Goal: Book appointment/travel/reservation

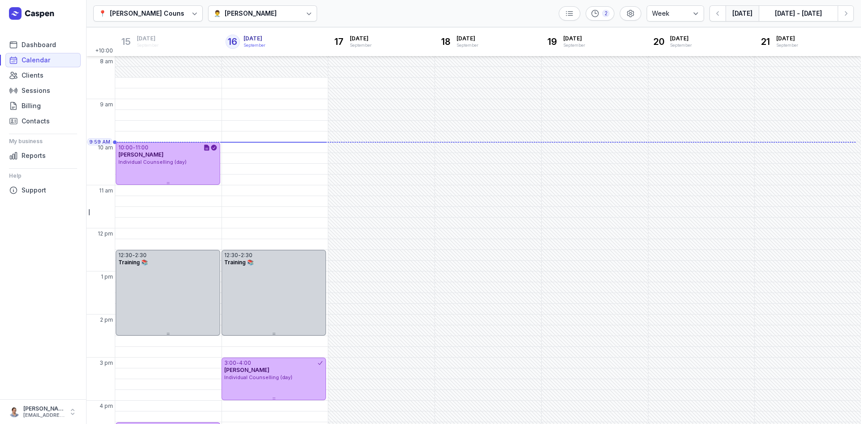
select select "week"
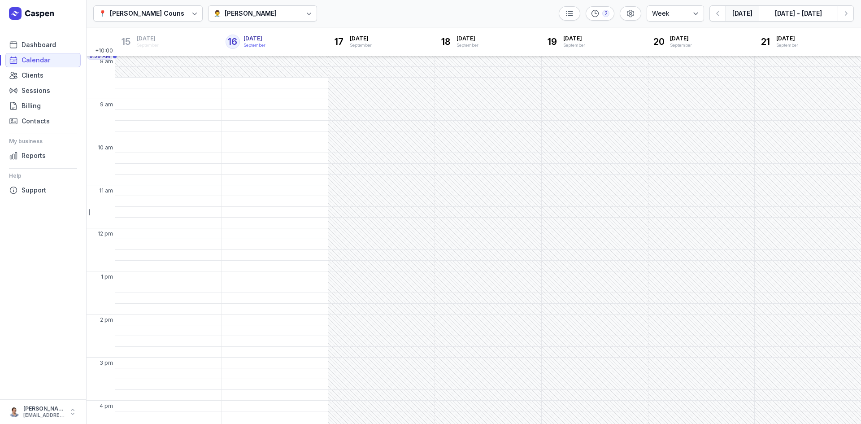
select select "week"
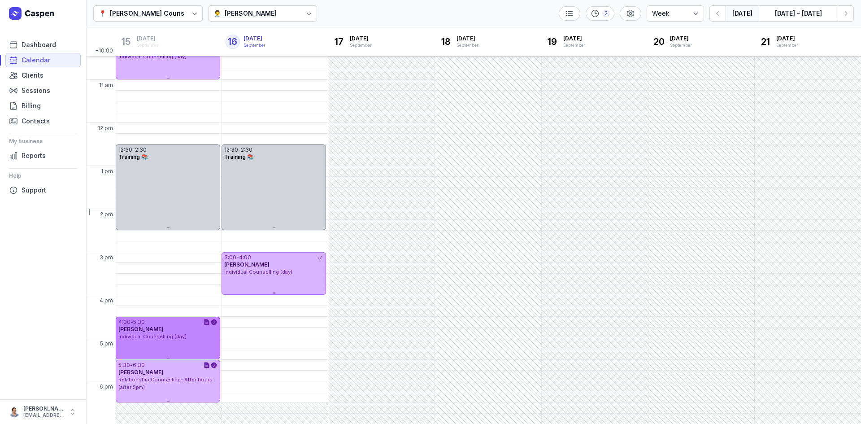
scroll to position [90, 0]
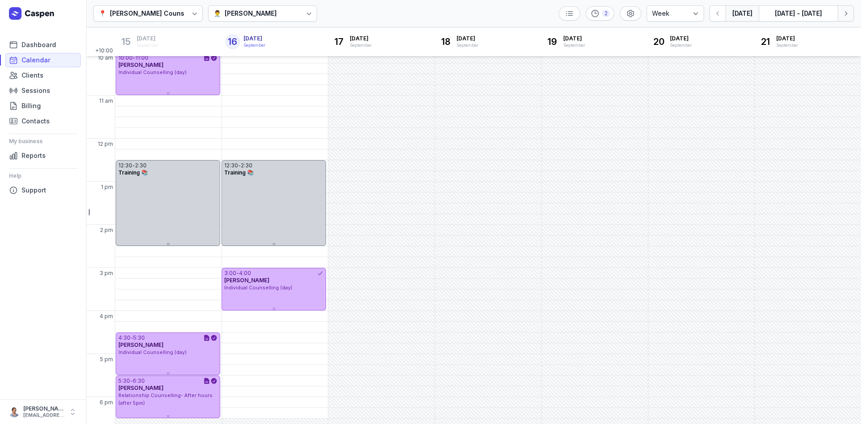
drag, startPoint x: 617, startPoint y: 53, endPoint x: 851, endPoint y: 12, distance: 237.2
click at [850, 5] on div "📍 [PERSON_NAME] Counselling 👨‍⚕️ [PERSON_NAME] 2 Day 3 days Work week Week [DAT…" at bounding box center [473, 13] width 775 height 27
click at [851, 13] on button "Next week" at bounding box center [846, 13] width 16 height 16
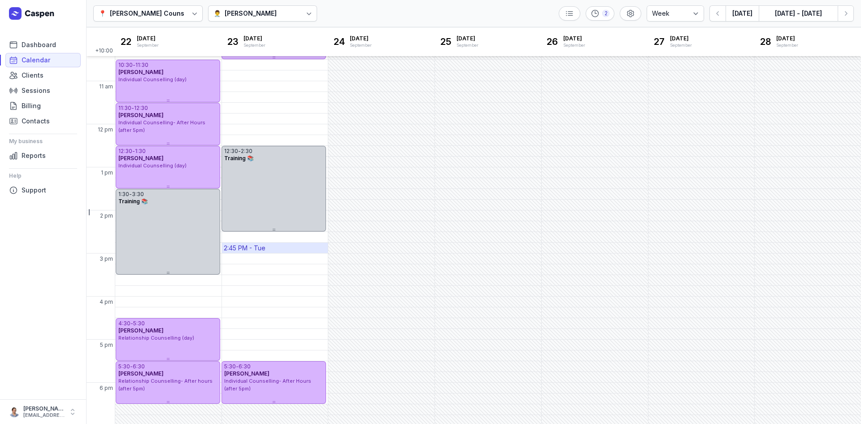
scroll to position [149, 0]
